Goal: Task Accomplishment & Management: Manage account settings

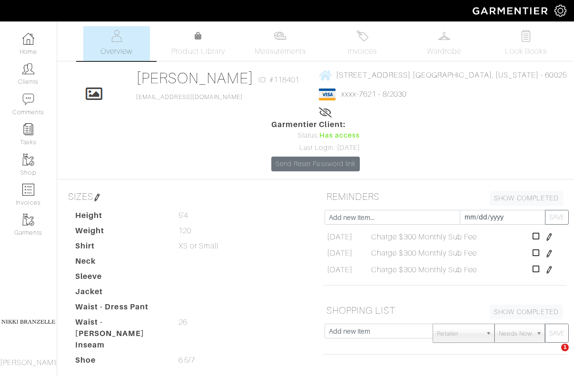
click at [13, 83] on link "Clients" at bounding box center [28, 74] width 57 height 30
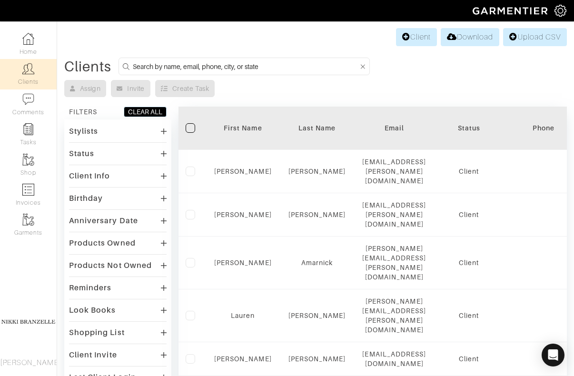
click at [163, 66] on input at bounding box center [246, 66] width 226 height 12
type input "[PERSON_NAME]"
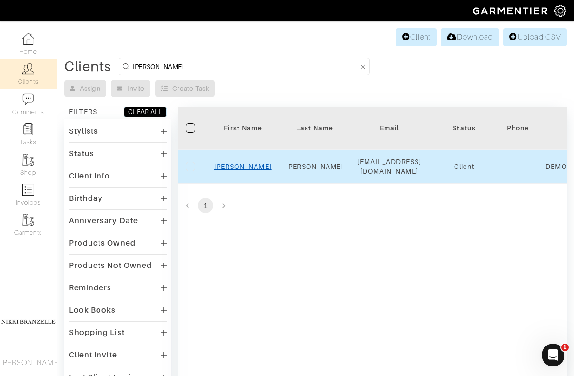
click at [249, 166] on link "[PERSON_NAME]" at bounding box center [243, 167] width 58 height 8
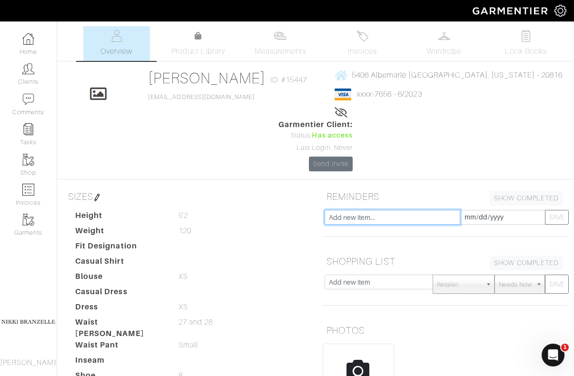
click at [404, 210] on input "text" at bounding box center [393, 217] width 136 height 15
type input "Charge $350 Drop In Month for Maeve (Maeve drop in for long white dresses)"
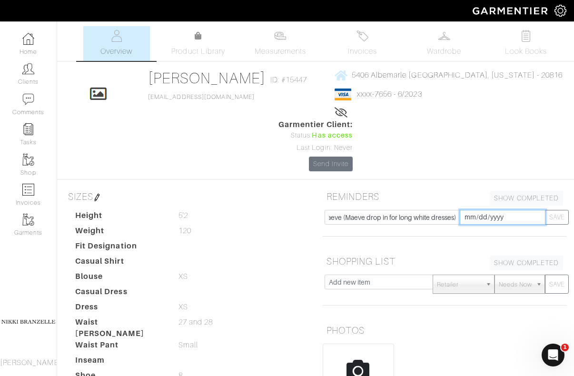
click at [471, 210] on input "[DATE]" at bounding box center [503, 217] width 86 height 15
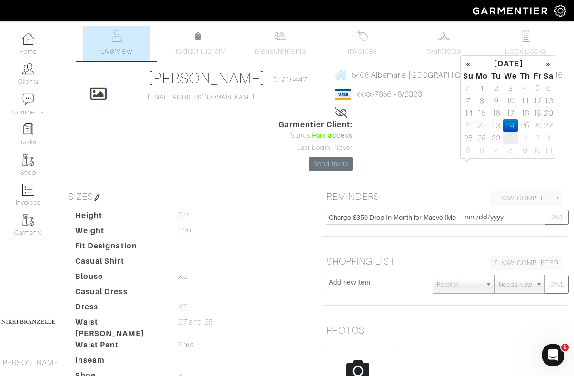
click at [513, 139] on td "1" at bounding box center [511, 138] width 16 height 12
type input "[DATE]"
click at [558, 210] on button "SAVE" at bounding box center [557, 217] width 24 height 15
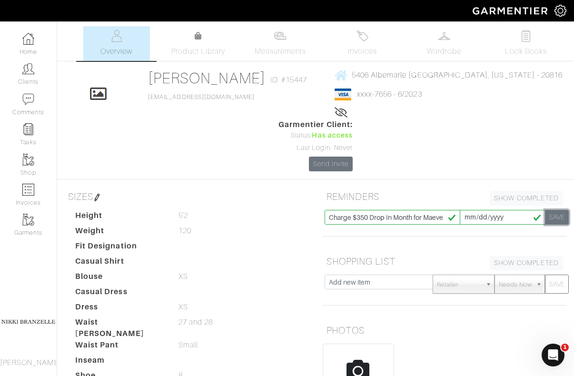
type input "[DATE]"
